Goal: Transaction & Acquisition: Purchase product/service

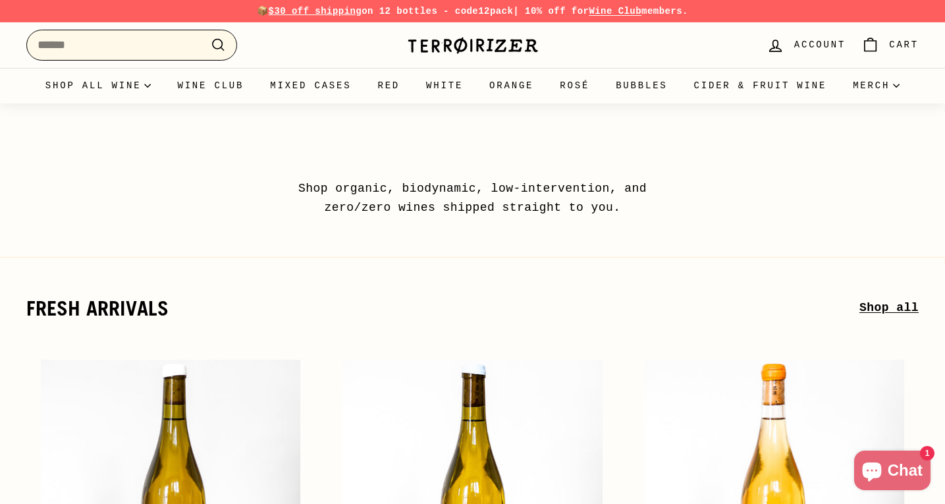
click at [144, 49] on input "Search" at bounding box center [131, 45] width 211 height 31
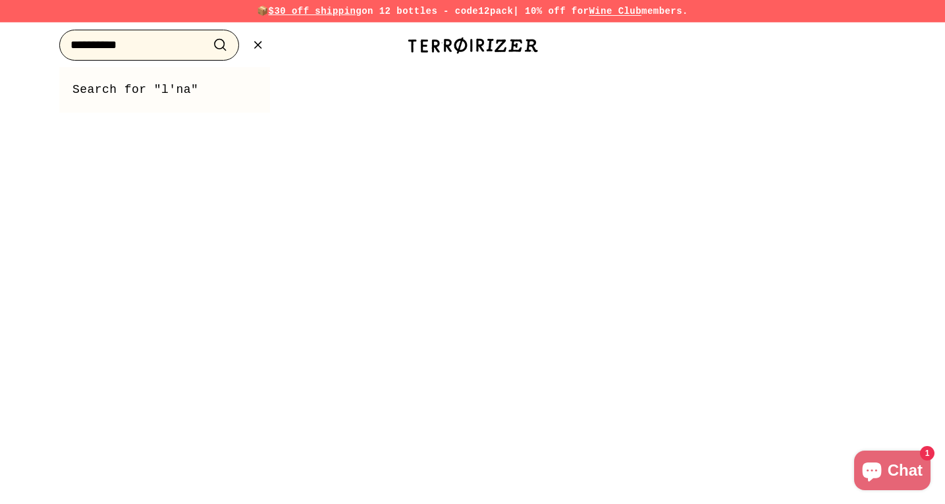
type input "**********"
click at [208, 35] on button ".cls-1{fill:none;stroke:#000;stroke-miterlimit:10;stroke-width:2px} Search" at bounding box center [220, 45] width 24 height 20
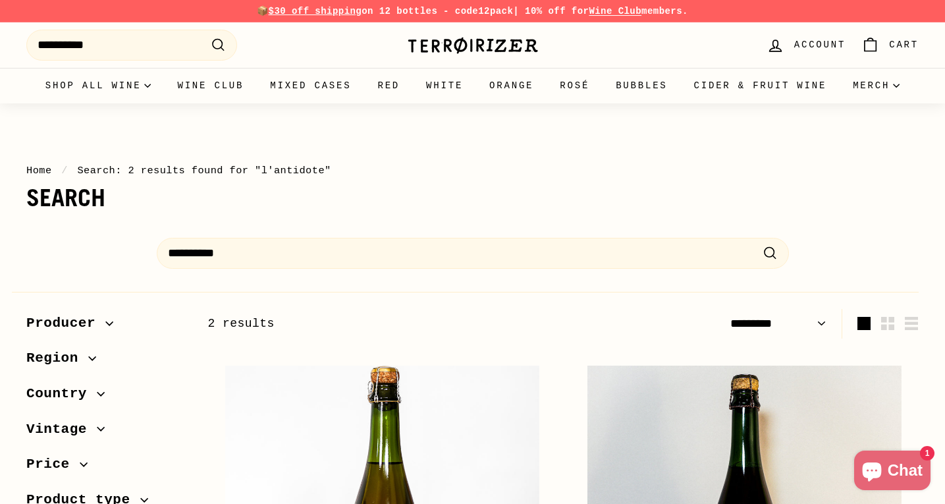
select select "*********"
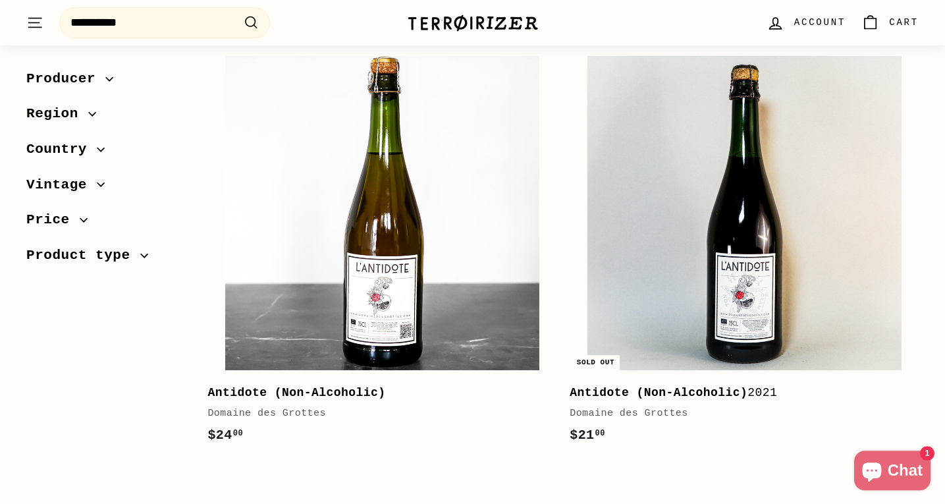
scroll to position [322, 0]
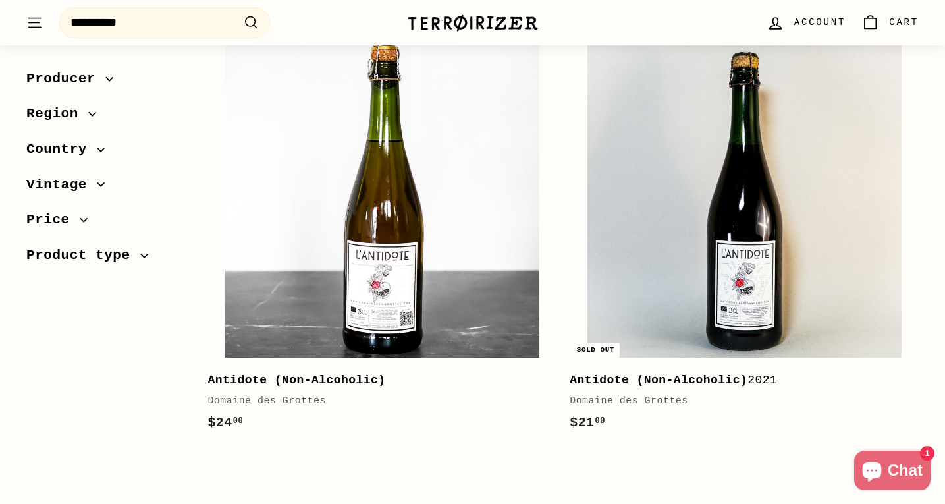
click at [234, 378] on b "Antidote (Non-Alcoholic)" at bounding box center [296, 379] width 178 height 13
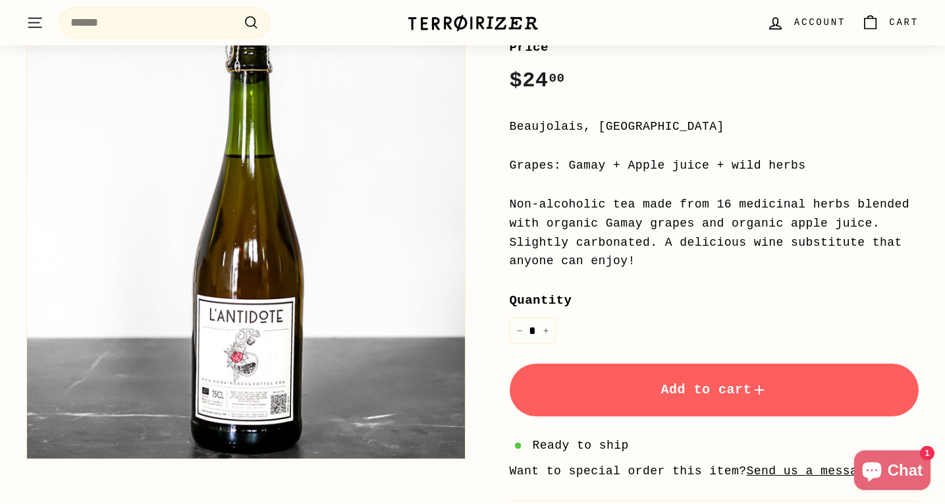
scroll to position [275, 0]
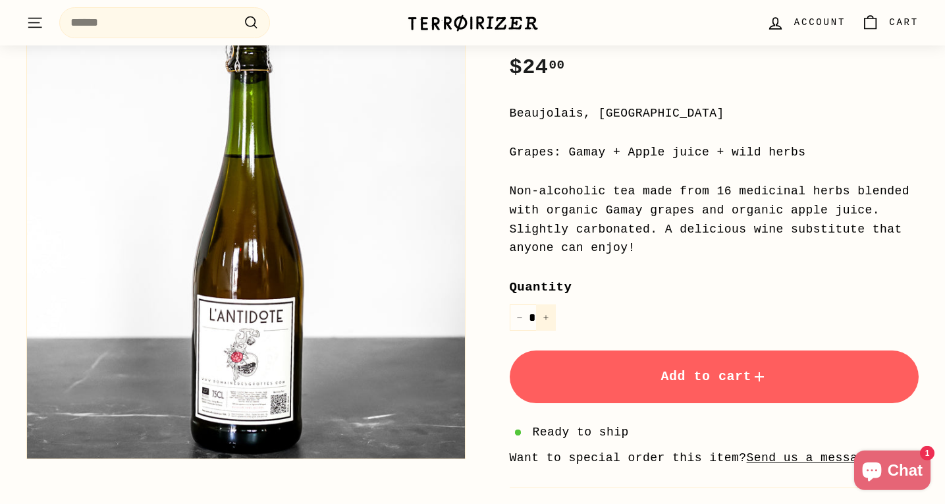
click at [549, 317] on button "+" at bounding box center [546, 317] width 20 height 27
type input "*"
click at [643, 375] on button "Add to cart" at bounding box center [715, 376] width 410 height 53
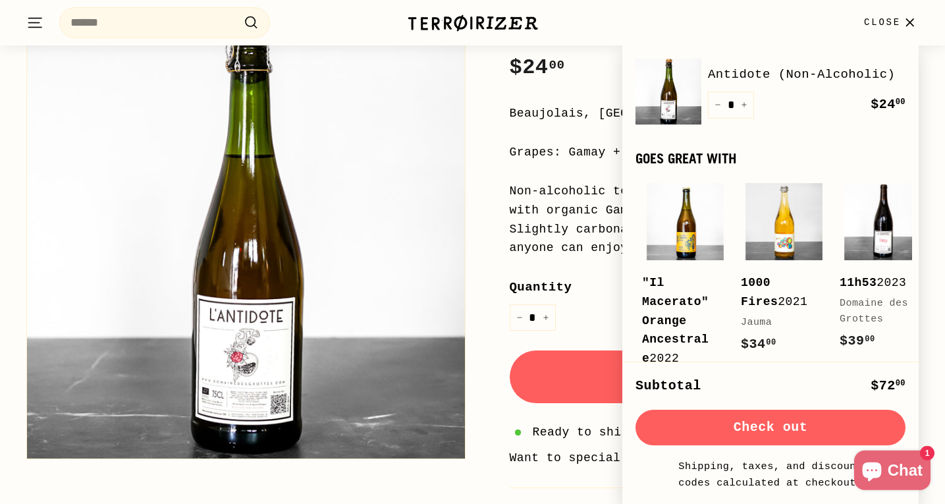
click at [735, 425] on button "Check out" at bounding box center [771, 428] width 270 height 36
click at [742, 108] on icon "Increase item quantity by one" at bounding box center [744, 104] width 7 height 7
type input "*"
click at [741, 427] on button "Check out" at bounding box center [771, 428] width 270 height 36
click at [715, 119] on button "−" at bounding box center [718, 105] width 20 height 27
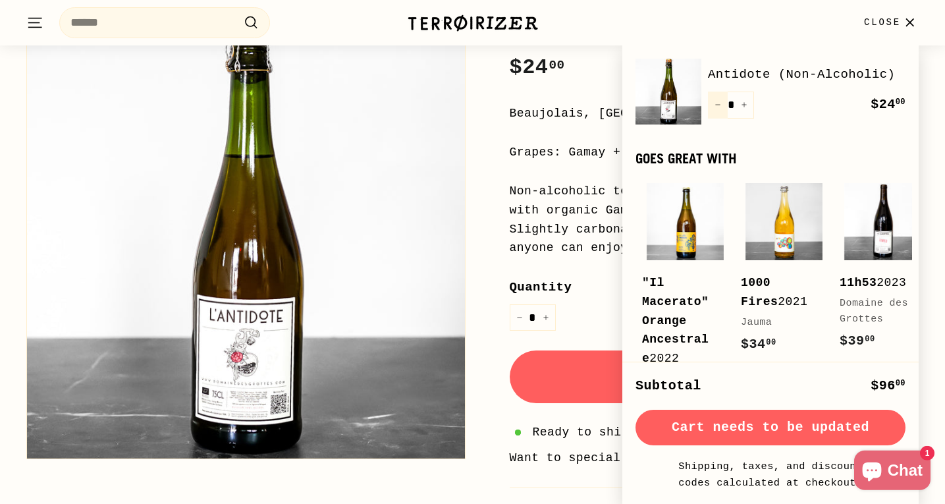
type input "*"
click at [765, 428] on button "Check out" at bounding box center [771, 428] width 270 height 36
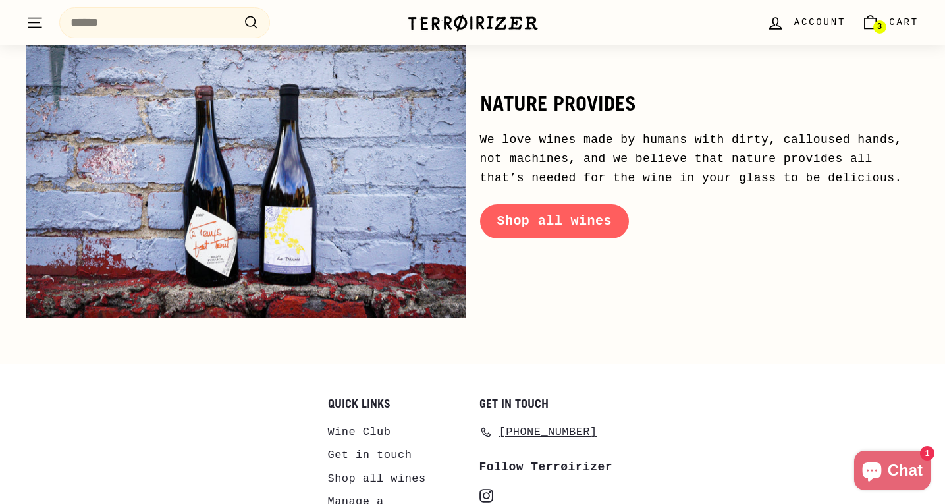
scroll to position [6378, 0]
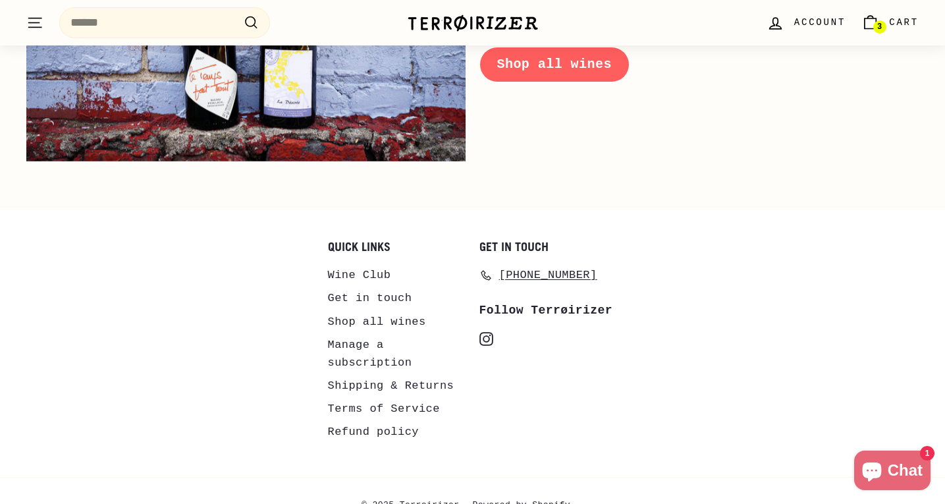
click at [343, 286] on link "Get in touch" at bounding box center [370, 297] width 84 height 23
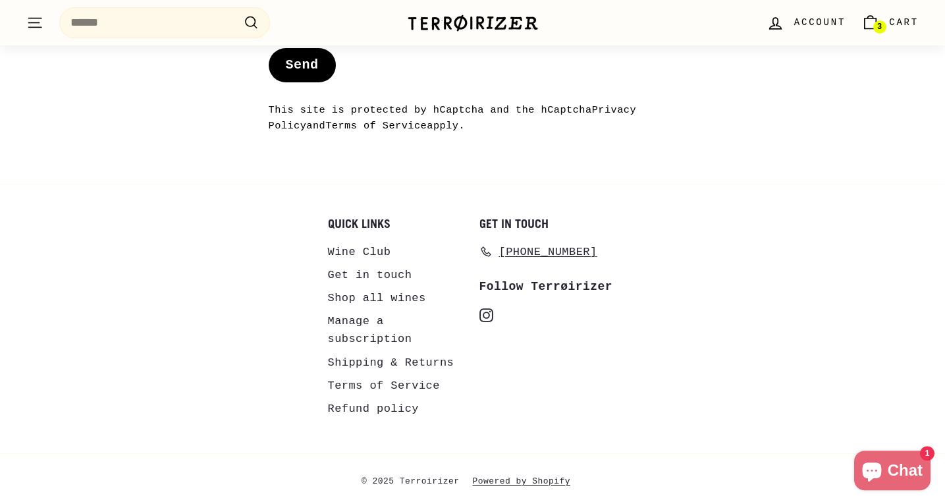
scroll to position [1386, 0]
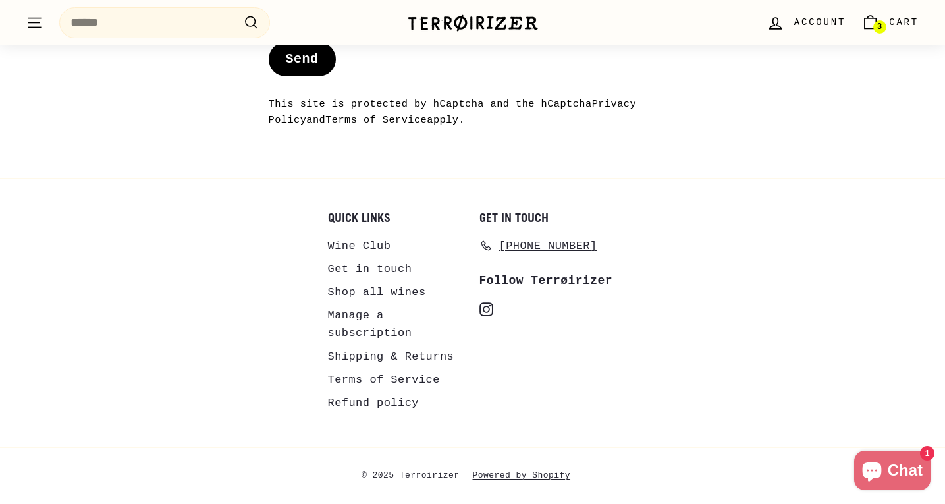
click at [374, 379] on link "Terms of Service" at bounding box center [384, 379] width 112 height 23
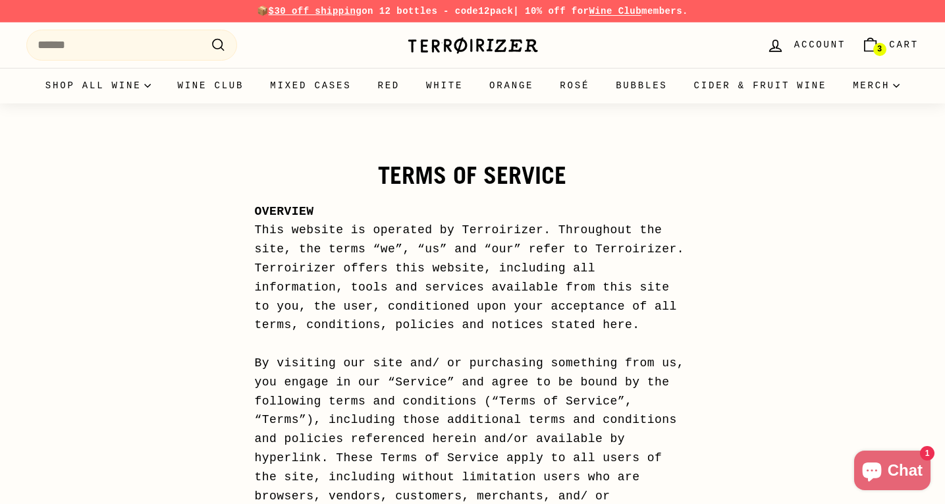
click at [908, 42] on span "Cart" at bounding box center [904, 45] width 30 height 14
